Goal: Communication & Community: Answer question/provide support

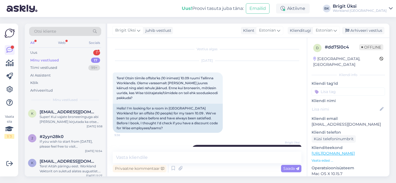
scroll to position [125, 0]
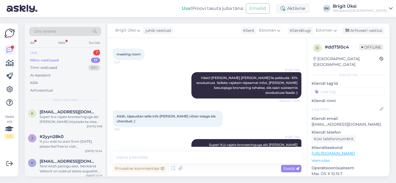
click at [48, 54] on div "Uus 1" at bounding box center [65, 53] width 72 height 8
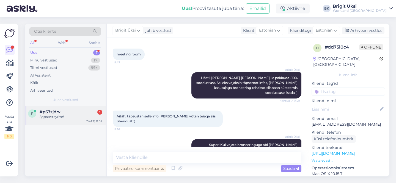
click at [67, 110] on div "#p67zjdrv 1" at bounding box center [71, 112] width 63 height 5
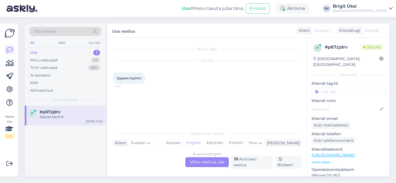
click at [212, 167] on div "Russian to English Võta vestlus üle" at bounding box center [206, 162] width 43 height 10
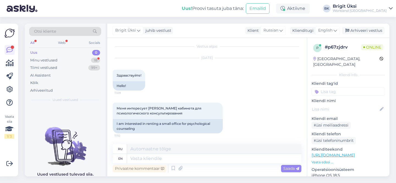
scroll to position [41, 0]
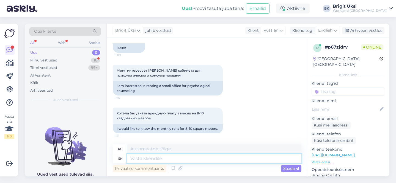
click at [204, 160] on textarea at bounding box center [214, 158] width 174 height 9
type textarea "Hello!"
type textarea "Привет!"
type textarea "Hello! T"
type textarea "Привет! Т"
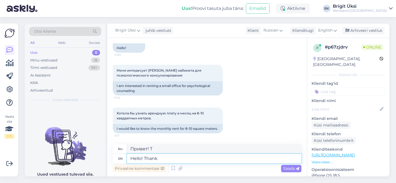
type textarea "Hello! Thank"
type textarea "Привет! [GEOGRAPHIC_DATA]."
type textarea "Hello! Thank you for"
type textarea "Привет! Спасибо за"
type textarea "Hello! Thank you for writing to us."
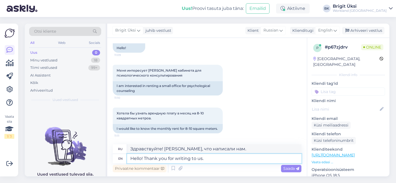
type textarea "Здравствуйте! [PERSON_NAME], что написали."
type textarea "Hello! Thank you for writing to us. For how many persons"
type textarea "Здравствуйте! [PERSON_NAME], что написали нам. На сколько человек?"
type textarea "Hello! Thank you for writing to us. For how many persons y"
type textarea "Здравствуйте! [PERSON_NAME], что написали нам."
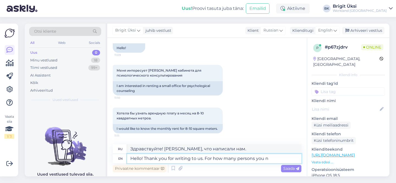
type textarea "Hello! Thank you for writing to us. For how many persons you ne"
type textarea "Здравствуйте! [PERSON_NAME], что написали нам. На сколько человек вы"
type textarea "Hello! Thank you for writing to us. For how many persons you need"
type textarea "Здравствуйте! [PERSON_NAME], что написали нам. На сколько человек вам нужно?"
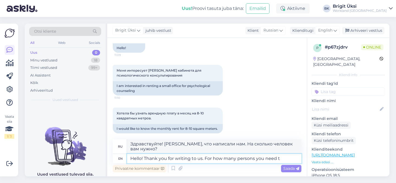
scroll to position [46, 0]
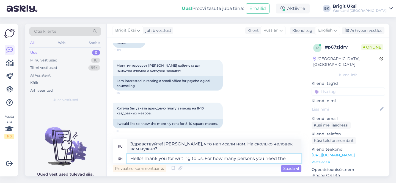
type textarea "Hello! Thank you for writing to us. For how many persons you need the"
type textarea "Здравствуйте! [PERSON_NAME], что написали нам. На сколько человек вам нужно"
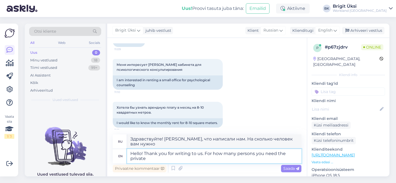
type textarea "Hello! Thank you for writing to us. For how many persons you need the private"
type textarea "Здравствуйте! [PERSON_NAME], что написали нам. На сколько человек вам нужна час…"
type textarea "Hello! Thank you for writing to us. For how many persons you need the private o…"
type textarea "Здравствуйте! [PERSON_NAME], что написали нам. На сколько человек вам нужен лич…"
type textarea "Hello! Thank you for writing to us. For how many persons you need the private o…"
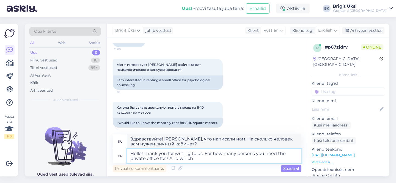
type textarea "Здравствуйте! [PERSON_NAME], что написали нам. На сколько человек вам нужен лич…"
type textarea "Hello! Thank you for writing to us. For how many persons you need the private o…"
type textarea "Здравствуйте! [PERSON_NAME], что написали нам. На сколько человек вам нужен лич…"
type textarea "Hello! Thank you for writing to us. For how many persons you need the private o…"
type textarea "Здравствуйте! [PERSON_NAME], что написали нам. На сколько человек вам нужен лич…"
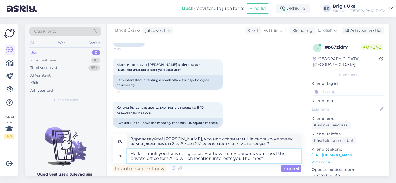
type textarea "Hello! Thank you for writing to us. For how many persons you need the private o…"
type textarea "Здравствуйте! [PERSON_NAME], что написали нам. На сколько человек вам нужен лич…"
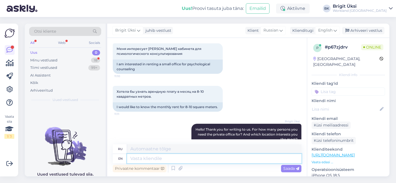
scroll to position [126, 0]
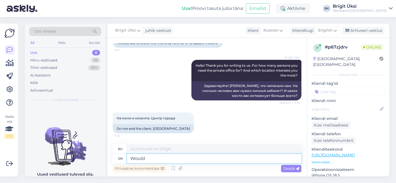
type textarea "Would y"
type textarea "Бы"
type textarea "Would you"
type textarea "Вы бы"
type textarea "Would you be"
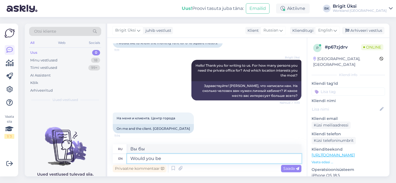
type textarea "Вы бы были"
type textarea "Would you be interested"
type textarea "Вам было бы интересно?"
type textarea "Would you be interested in a"
type textarea "Вас бы заинтересовало"
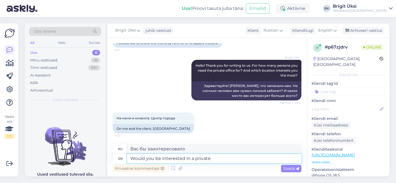
type textarea "Would you be interested in a private"
type textarea "Вас интересует частная встреча?"
type textarea "Would you be interested in a private office"
type textarea "Вас интересует личный кабинет?"
type textarea "Would you be interested in a private office rent"
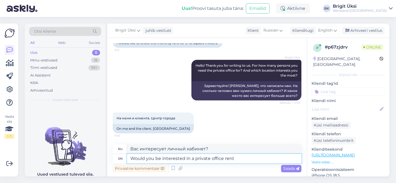
type textarea "Вас интересует аренда частного офиса?"
type textarea "Would you be interested in a private office rent or"
type textarea "Вас интересует аренда отдельного офиса или"
type textarea "Would you be interested in a private office rent or would meeting r"
type textarea "Вас интересует аренда отдельного офиса или встреча"
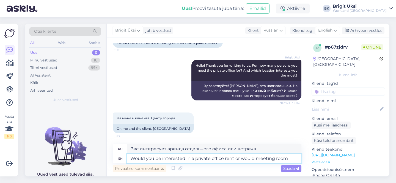
type textarea "Would you be interested in a private office rent or would meeting room"
type textarea "Вас интересует аренда отдельного офиса или переговорной комнаты?"
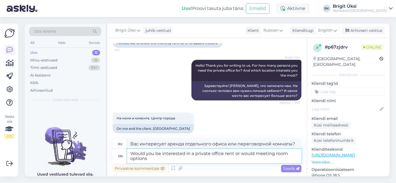
type textarea "Would you be interested in a private office rent or would meeting room options"
type textarea "Вас интересует аренда отдельного офиса или варианты переговорной комнаты?"
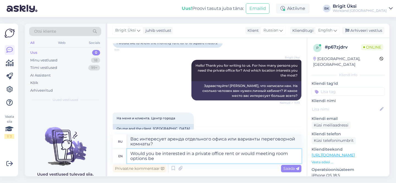
type textarea "Would you be interested in a private office rent or would meeting room options …"
type textarea "Вас интересует аренда отдельного офиса или же вам подойдут варианты аренды пере…"
type textarea "Would you be interested in a private office rent or would meeting room options …"
type textarea "Вас интересует аренда отдельного офиса или же вас интересуют варианты аренды пе…"
type textarea "Would you be interested in a private office rent or would meeting room options …"
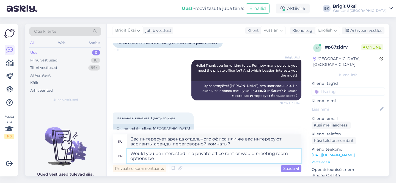
type textarea "Вас интересует аренда отдельного офиса или же вам подойдут варианты аренды пере…"
type textarea "Would you be interested in a private office rent or would meeting room option"
type textarea "Вас интересует аренда отдельного офиса или варианты переговорной комнаты?"
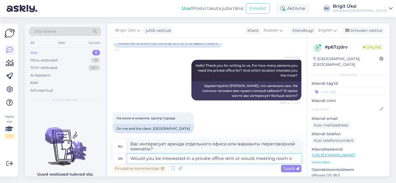
type textarea "Would you be interested in a private office rent or would meeting room"
type textarea "Вас интересует аренда отдельного офиса или переговорной комнаты?"
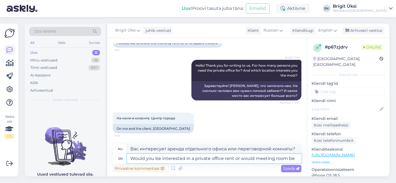
type textarea "Would you be interested in a private office rent or would meeting room be a"
type textarea "Вас интересует аренда отдельного офиса или вам подойдет комната для совещаний?"
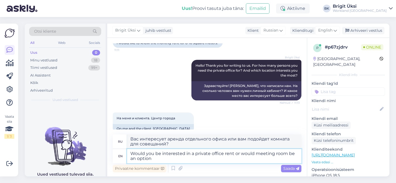
type textarea "Would you be interested in a private office rent or would meeting room be an op…"
type textarea "Вас интересует аренда отдельного офиса или вы бы рассматривали вариант аренды п…"
type textarea "Would you be interested in a private office rent or would meeting room be an op…"
type textarea "Вас интересует аренда отдельного офиса или же вы рассматриваете как вариант ком…"
type textarea "Would you be interested in a private office rent or would meeting room be an op…"
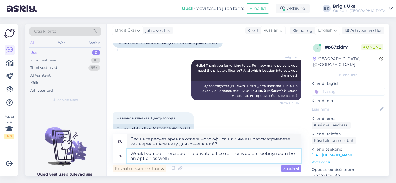
type textarea "Вас интересует аренда отдельного офиса или вы также можете арендовать конференц…"
type textarea "Would you be interested in a private office rent or would meeting room be an op…"
type textarea "Вас интересует аренда отдельного офиса или вы также можете арендовать переговор…"
type textarea "Would you be interested in a private office rent or would meeting room be an op…"
type textarea "Вас интересует аренда отдельного офиса или вы также рассматриваете возможность …"
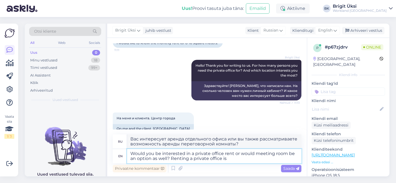
type textarea "Would you be interested in a private office rent or would meeting room be an op…"
type textarea "Вас интересует аренда отдельного офиса или вы также можете арендовать переговор…"
type textarea "Would you be interested in a private office rent or would meeting room be an op…"
type textarea "Вас интересует аренда отдельного офиса или вы также можете арендовать переговор…"
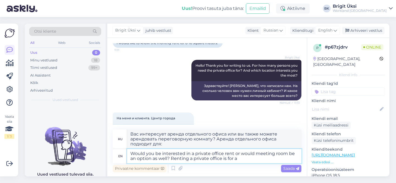
type textarea "Would you be interested in a private office rent or would meeting room be an op…"
type textarea "Вас интересует аренда отдельного офиса или вы также можете арендовать переговор…"
type textarea "Would you be interested in a private office rent or would meeting room be an op…"
type textarea "Вас интересует аренда отдельного офиса или вы также рассматриваете возможность …"
type textarea "Would you be interested in a private office rent or would meeting room be an op…"
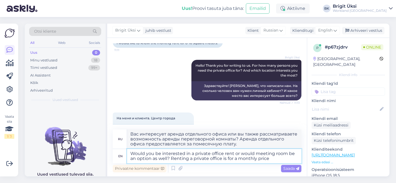
type textarea "Вас интересует аренда отдельного офиса или вы также можете арендовать переговор…"
type textarea "Would you be interested in a private office rent or would meeting room be an op…"
type textarea "Вас интересует аренда отдельного офиса или вы также рассматриваете возможность …"
type textarea "Would you be interested in a private office rent or would meeting room be an op…"
type textarea "Вас интересует аренда отдельного офиса или, возможно, также переговорная комнат…"
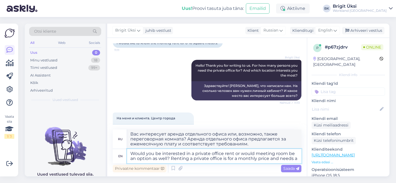
type textarea "Would you be interested in a private office rent or would meeting room be an op…"
type textarea "Вас интересует аренда отдельного офиса или, возможно, также подойдет переговорн…"
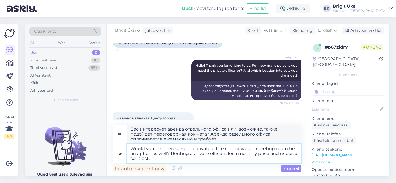
type textarea "Would you be interested in a private office rent or would meeting room be an op…"
type textarea "Вас интересует аренда отдельного офиса или переговорная комната тоже подойдет? …"
type textarea "Would you be interested in a private office rent or would meeting room be an op…"
type textarea "Вас интересует аренда отдельного офиса или, возможно, также подойдет переговорн…"
type textarea "Would you be interested in a private office rent or would meeting room be an op…"
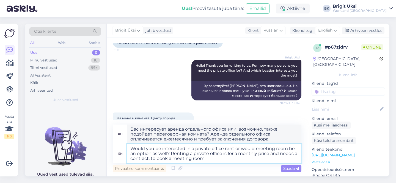
type textarea "Вас интересует аренда отдельного офиса или переговорной комнаты? Аренда отдельн…"
type textarea "Would you be interested in a private office rent or would meeting room be an op…"
type textarea "Вас интересует аренда отдельного офиса или переговорной комнаты? Аренда отдельн…"
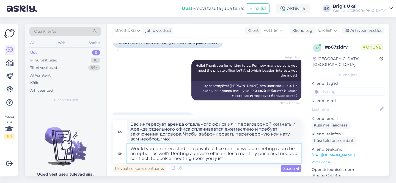
type textarea "Would you be interested in a private office rent or would meeting room be an op…"
type textarea "Вас интересует аренда отдельного офиса или переговорная комната тоже подойдет? …"
type textarea "Would you be interested in a private office rent or would meeting room be an op…"
type textarea "Вас интересует аренда отдельного офиса или переговорная комната тоже подойдет? …"
type textarea "Would you be interested in a private office rent or would meeting room be an op…"
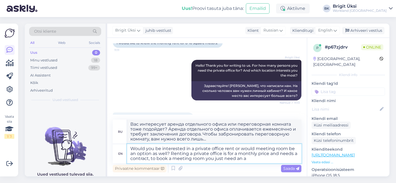
type textarea "Вас интересует аренда отдельного офиса или переговорная комната тоже подойдет? …"
type textarea "Would you be interested in a private office rent or would meeting room be an op…"
type textarea "Вас интересует аренда отдельного офиса или переговорной комнаты? Аренда отдельн…"
type textarea "Would you be interested in a private office rent or would meeting room be an op…"
type textarea "Вас интересует аренда отдельного офиса или переговорная комната тоже подойдет? …"
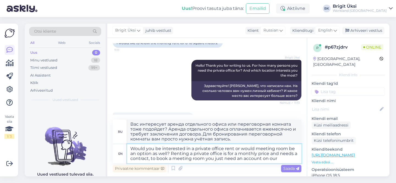
type textarea "Would you be interested in a private office rent or would meeting room be an op…"
type textarea "Вас интересует аренда отдельного офиса или переговорная комната тоже подойдет? …"
type textarea "Would you be interested in a private office rent or would meeting room be an op…"
type textarea "Вас интересует аренда отдельного офиса или переговорной комнаты? Аренда отдельн…"
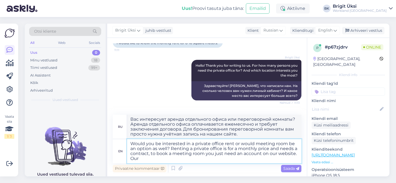
type textarea "Would you be interested in a private office rent or would meeting room be an op…"
type textarea "Вас интересует аренда отдельного офиса или переговорной комнаты? Аренда отдельн…"
type textarea "Would you be interested in a private office rent or would meeting room be an op…"
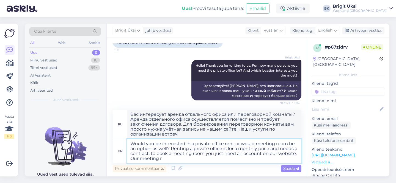
type textarea "Вас интересует аренда отдельного офиса или переговорной комнаты? Аренда отдельн…"
type textarea "Would you be interested in a private office rent or would meeting room be an op…"
type textarea "Вас интересует аренда отдельного офиса или переговорной комнаты? Аренда отдельн…"
type textarea "Would you be interested in a private office rent or would meeting room be an op…"
type textarea "Вас интересует аренда отдельного офиса или переговорной комнаты? Аренда отдельн…"
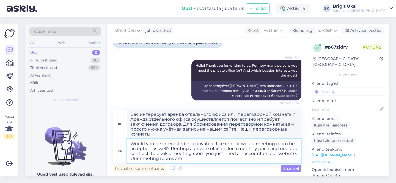
type textarea "Would you be interested in a private office rent or would meeting room be an op…"
type textarea "Вас интересует аренда отдельного офиса или переговорная комната тоже подойдет? …"
type textarea "Would you be interested in a private office rent or would meeting room be an op…"
type textarea "Вас интересует аренда отдельного офиса или переговорной комнаты? Аренда отдельн…"
type textarea "Would you be interested in a private office rent or would meeting room be an op…"
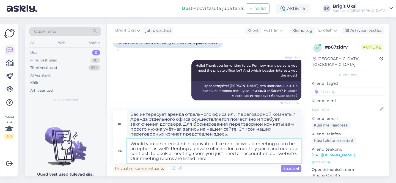
type textarea "Вас интересует аренда отдельного офиса или переговорной комнаты? Аренда отдельн…"
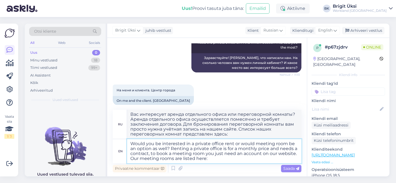
scroll to position [161, 0]
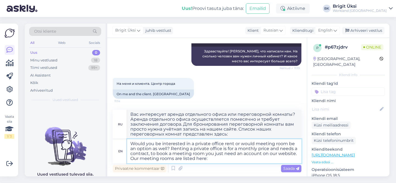
paste textarea "[URL][DOMAIN_NAME]"
type textarea "Would you be interested in a private office rent or would meeting room be an op…"
type textarea "Вас интересует аренда отдельного офиса или переговорной комнаты? Аренда отдельн…"
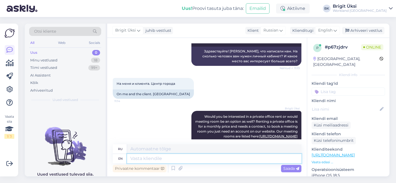
scroll to position [209, 0]
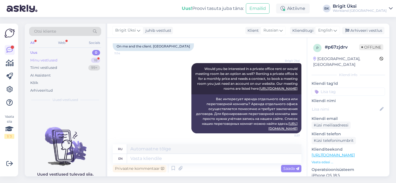
click at [76, 58] on div "Minu vestlused 18" at bounding box center [65, 61] width 72 height 8
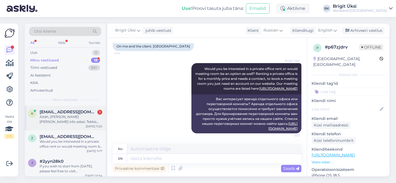
click at [73, 113] on span "[EMAIL_ADDRESS][DOMAIN_NAME]" at bounding box center [68, 112] width 57 height 5
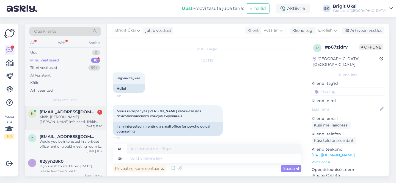
scroll to position [154, 0]
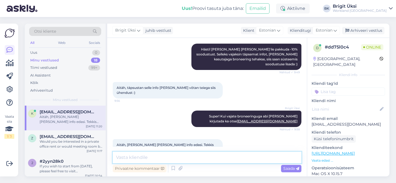
click at [265, 160] on textarea at bounding box center [207, 158] width 188 height 12
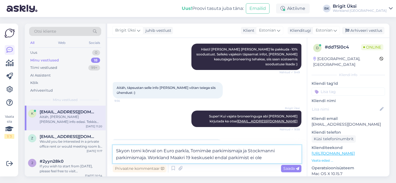
drag, startPoint x: 213, startPoint y: 158, endPoint x: 215, endPoint y: 161, distance: 3.8
click at [213, 158] on textarea "Skyon torni kõrval on Euro parkla, Tornimäe parkimismaja ja Stockmanni parkimis…" at bounding box center [207, 154] width 188 height 18
type textarea "Skyon torni kõrval on Euro parkla, Tornimäe parkimismaja ja Stockmanni parkimis…"
click at [287, 166] on div "Saada" at bounding box center [291, 168] width 20 height 7
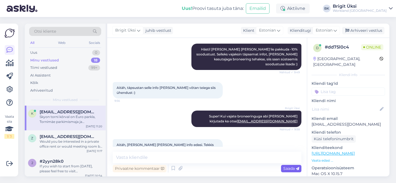
scroll to position [187, 0]
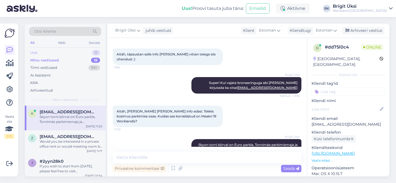
click at [67, 53] on div "Uus 0" at bounding box center [65, 53] width 72 height 8
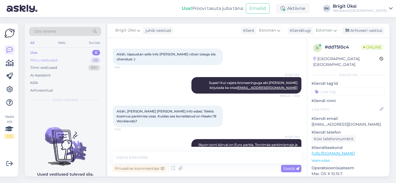
click at [65, 59] on div "Minu vestlused 18" at bounding box center [65, 61] width 72 height 8
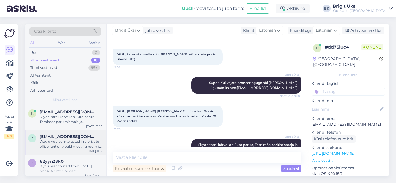
click at [64, 147] on div "Would you be interested in a private office rent or would meeting room be an op…" at bounding box center [71, 144] width 63 height 10
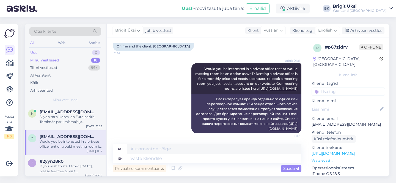
click at [85, 49] on div "Uus 0" at bounding box center [65, 53] width 72 height 8
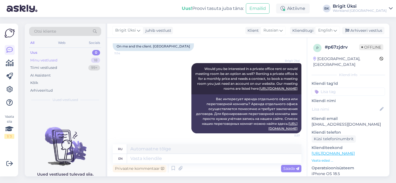
click at [73, 61] on div "Minu vestlused 18" at bounding box center [65, 61] width 72 height 8
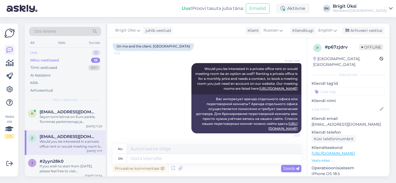
click at [69, 51] on div "Uus 0" at bounding box center [65, 53] width 72 height 8
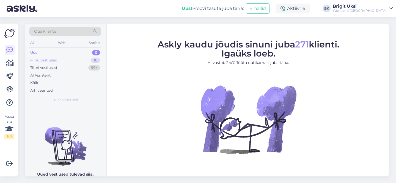
click at [80, 61] on div "Minu vestlused 18" at bounding box center [65, 61] width 72 height 8
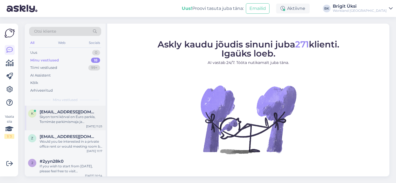
click at [72, 121] on div "Skyon torni kõrval on Euro parkla, Tornimäe parkimismaja ja Stockmanni parkimis…" at bounding box center [71, 120] width 63 height 10
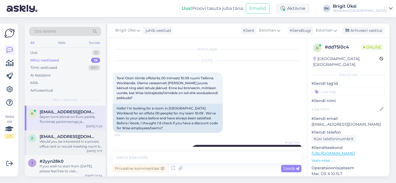
scroll to position [187, 0]
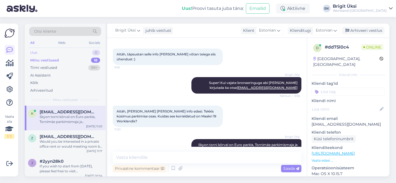
click at [72, 54] on div "Uus 0" at bounding box center [65, 53] width 72 height 8
